Goal: Transaction & Acquisition: Subscribe to service/newsletter

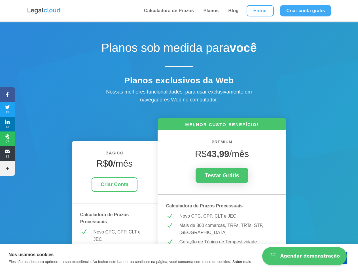
click at [7, 95] on icon at bounding box center [7, 94] width 15 height 5
click at [7, 109] on span "13" at bounding box center [7, 109] width 15 height 9
click at [7, 124] on span "13" at bounding box center [7, 124] width 15 height 9
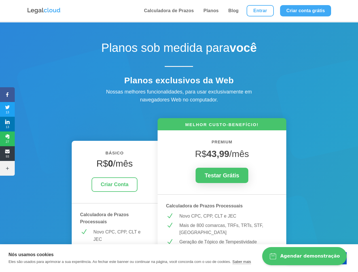
click at [7, 139] on span "27" at bounding box center [7, 138] width 15 height 9
click at [7, 154] on span "93" at bounding box center [7, 153] width 15 height 9
click at [7, 168] on icon at bounding box center [7, 168] width 15 height 5
